Goal: Task Accomplishment & Management: Complete application form

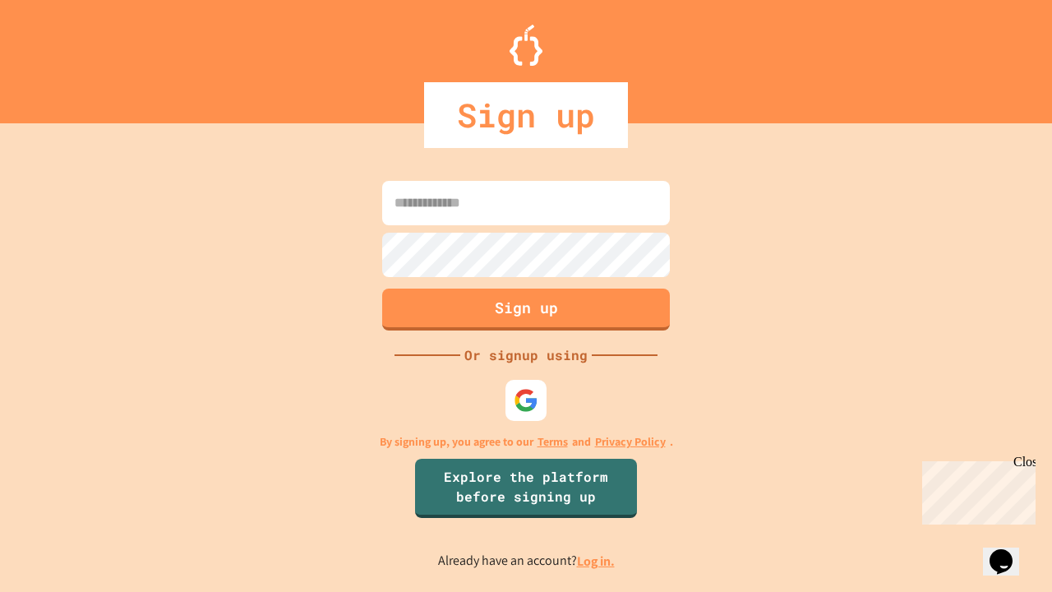
click at [597, 561] on link "Log in." at bounding box center [596, 560] width 38 height 17
